Goal: Navigation & Orientation: Find specific page/section

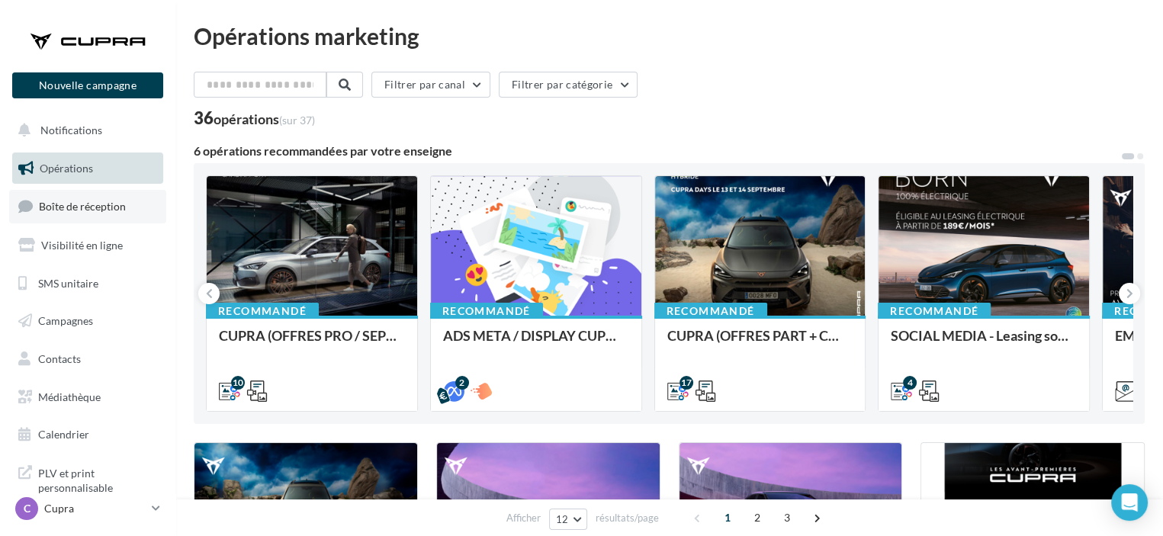
click at [104, 222] on link "Boîte de réception" at bounding box center [87, 206] width 157 height 33
click at [146, 509] on link "C Cupra cupra_perigueux" at bounding box center [87, 508] width 151 height 29
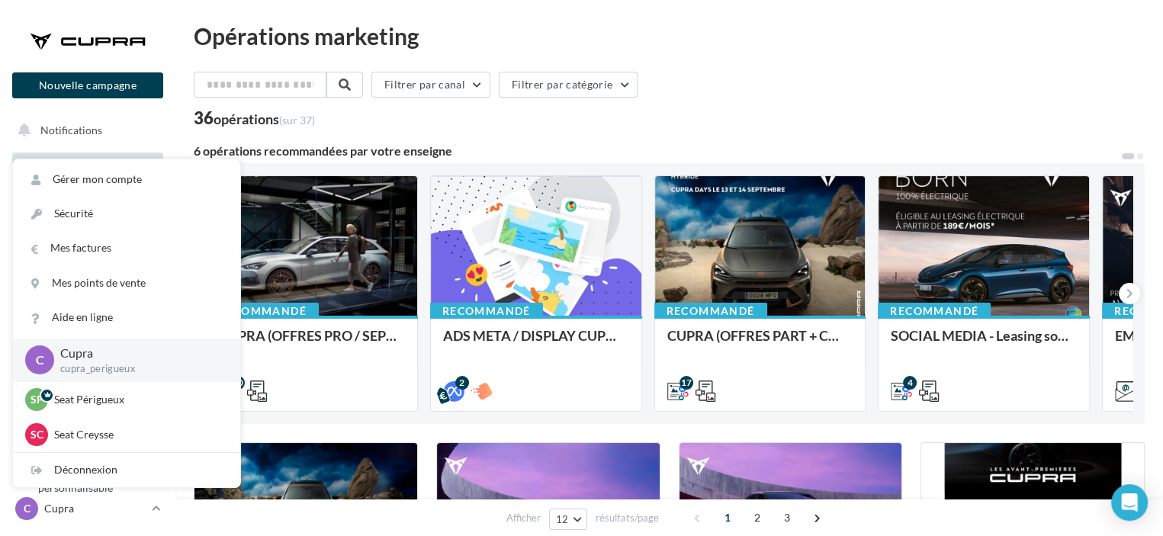
click at [541, 36] on div "Opérations marketing" at bounding box center [669, 35] width 951 height 23
